Goal: Transaction & Acquisition: Purchase product/service

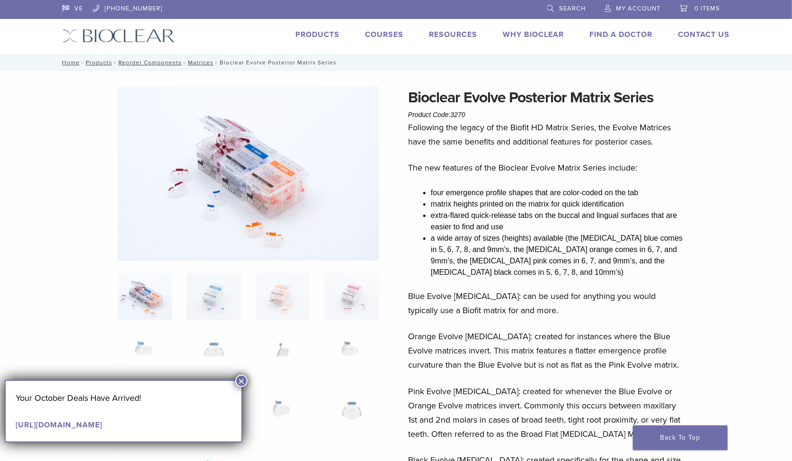
click at [318, 36] on link "Products" at bounding box center [318, 34] width 44 height 9
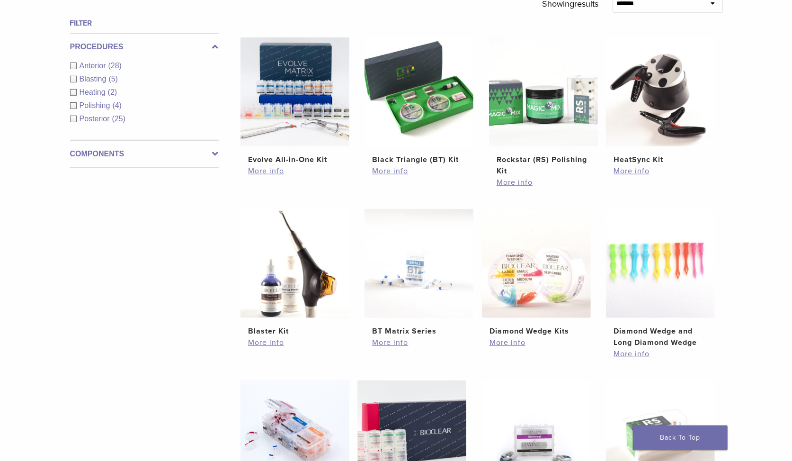
scroll to position [158, 0]
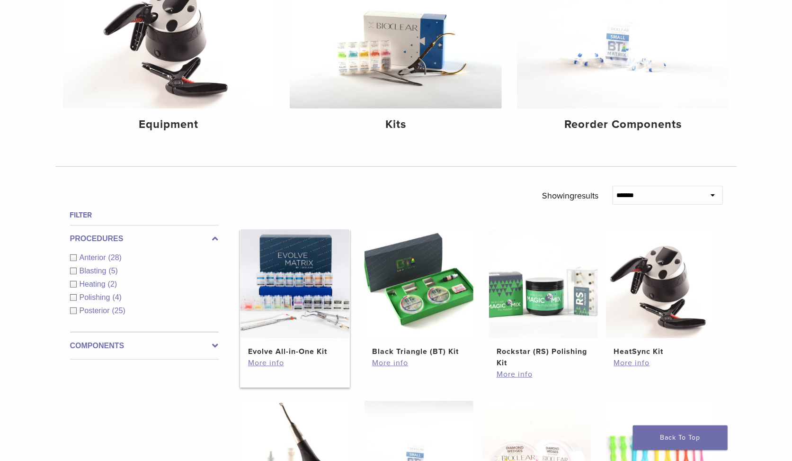
click at [317, 252] on img at bounding box center [295, 283] width 109 height 109
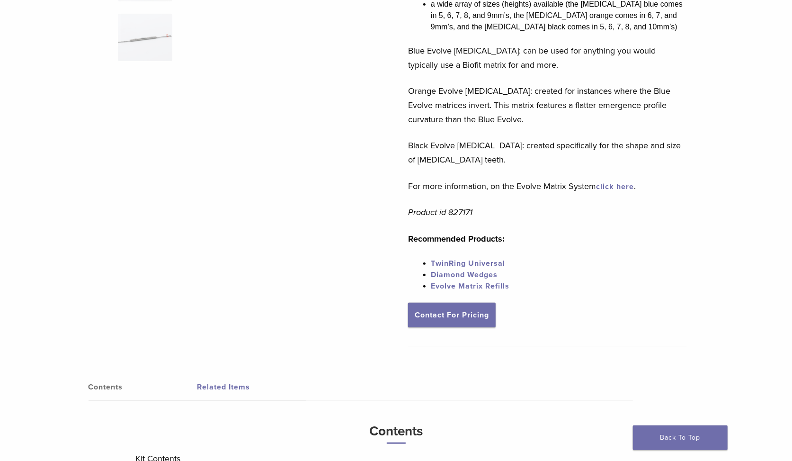
scroll to position [315, 0]
